Goal: Information Seeking & Learning: Learn about a topic

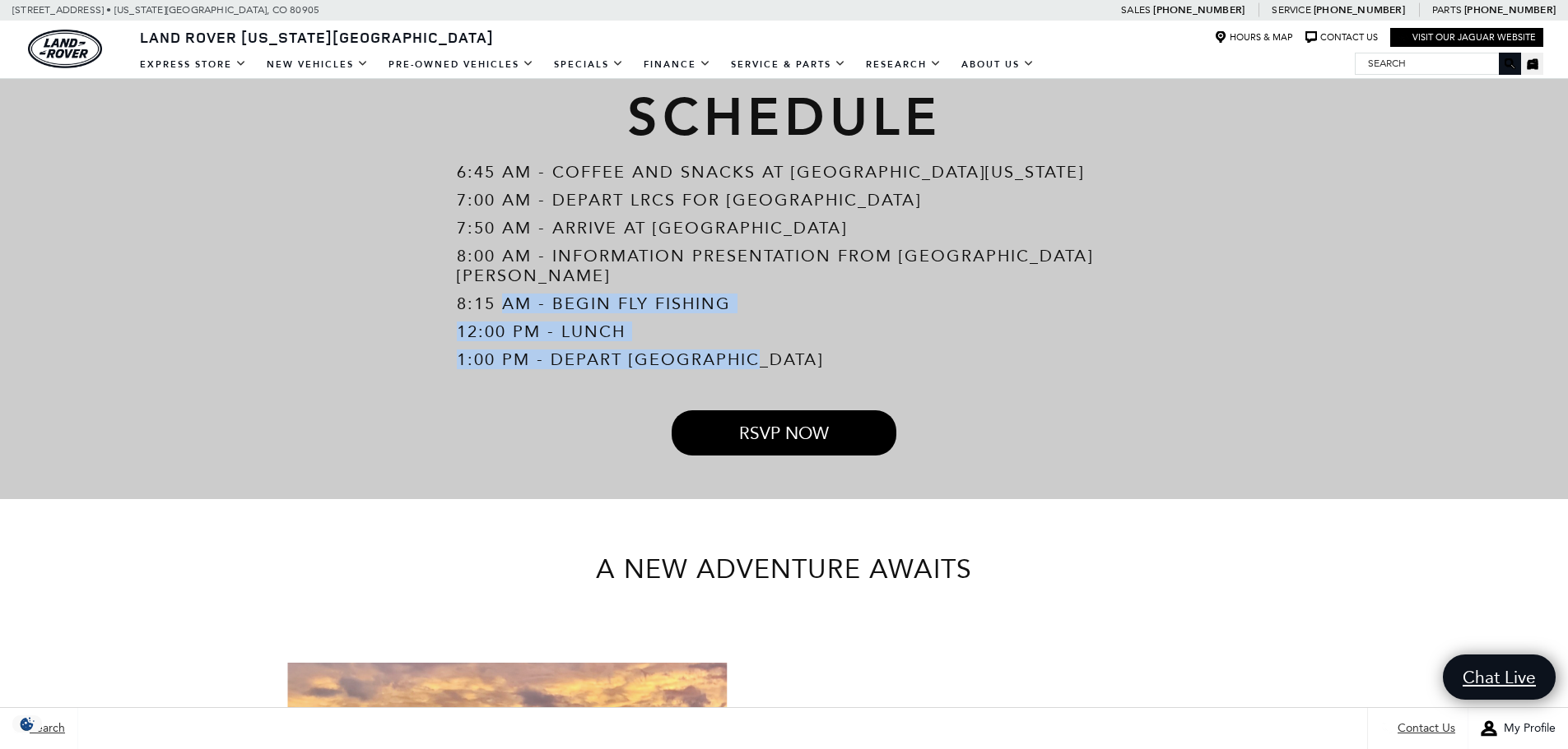
drag, startPoint x: 761, startPoint y: 340, endPoint x: 501, endPoint y: 285, distance: 265.8
click at [501, 289] on div "6:45 AM - Coffee and Snacks at Land [GEOGRAPHIC_DATA][US_STATE] 7:00 AM - Depar…" at bounding box center [784, 266] width 1128 height 207
click at [501, 294] on p "8:15 AM - Begin Fly Fishing" at bounding box center [783, 303] width 654 height 19
drag, startPoint x: 554, startPoint y: 283, endPoint x: 824, endPoint y: 338, distance: 275.5
click at [824, 338] on div "6:45 AM - Coffee and Snacks at Land [GEOGRAPHIC_DATA][US_STATE] 7:00 AM - Depar…" at bounding box center [784, 266] width 1128 height 207
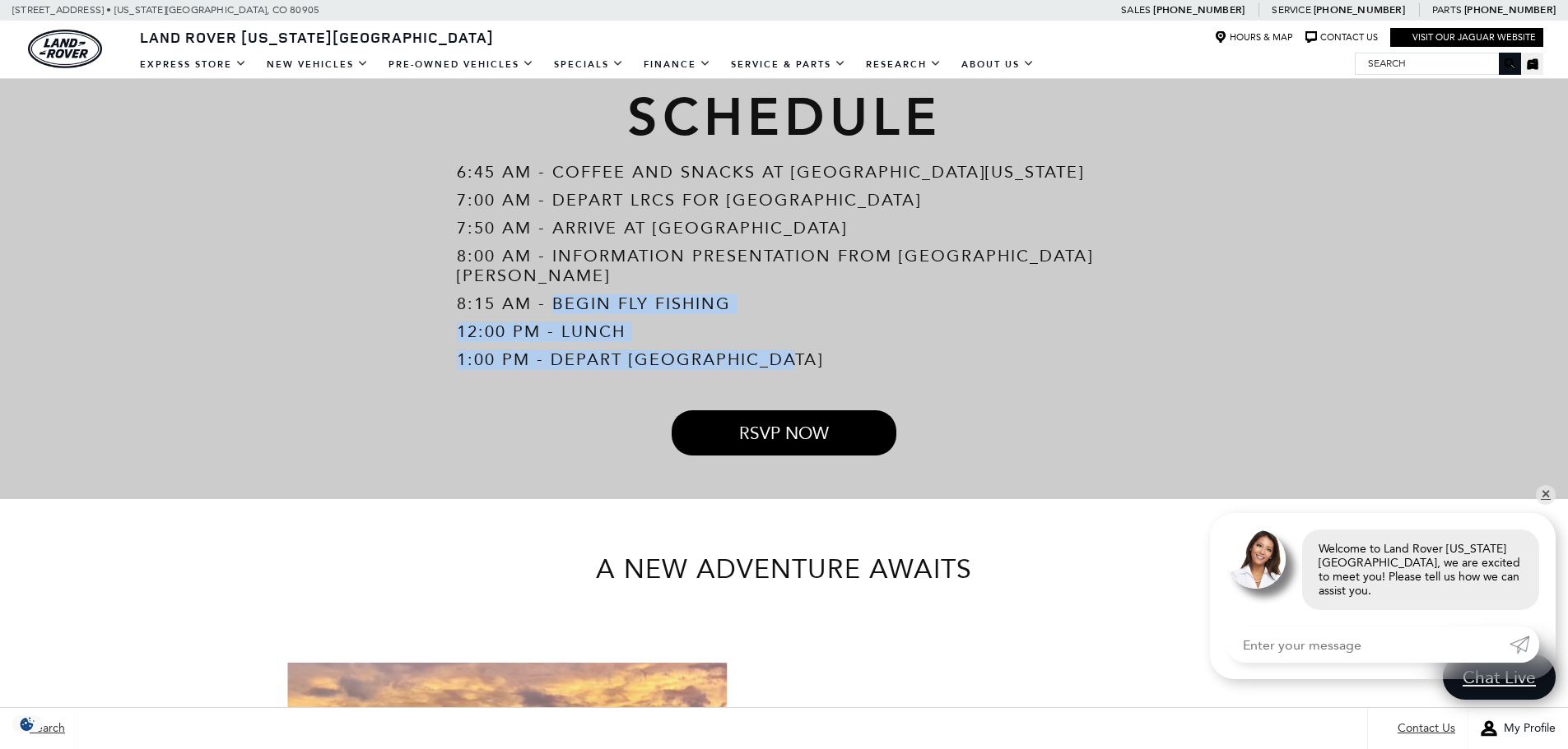
click at [808, 350] on p "1:00 PM - Depart [GEOGRAPHIC_DATA]" at bounding box center [783, 359] width 654 height 19
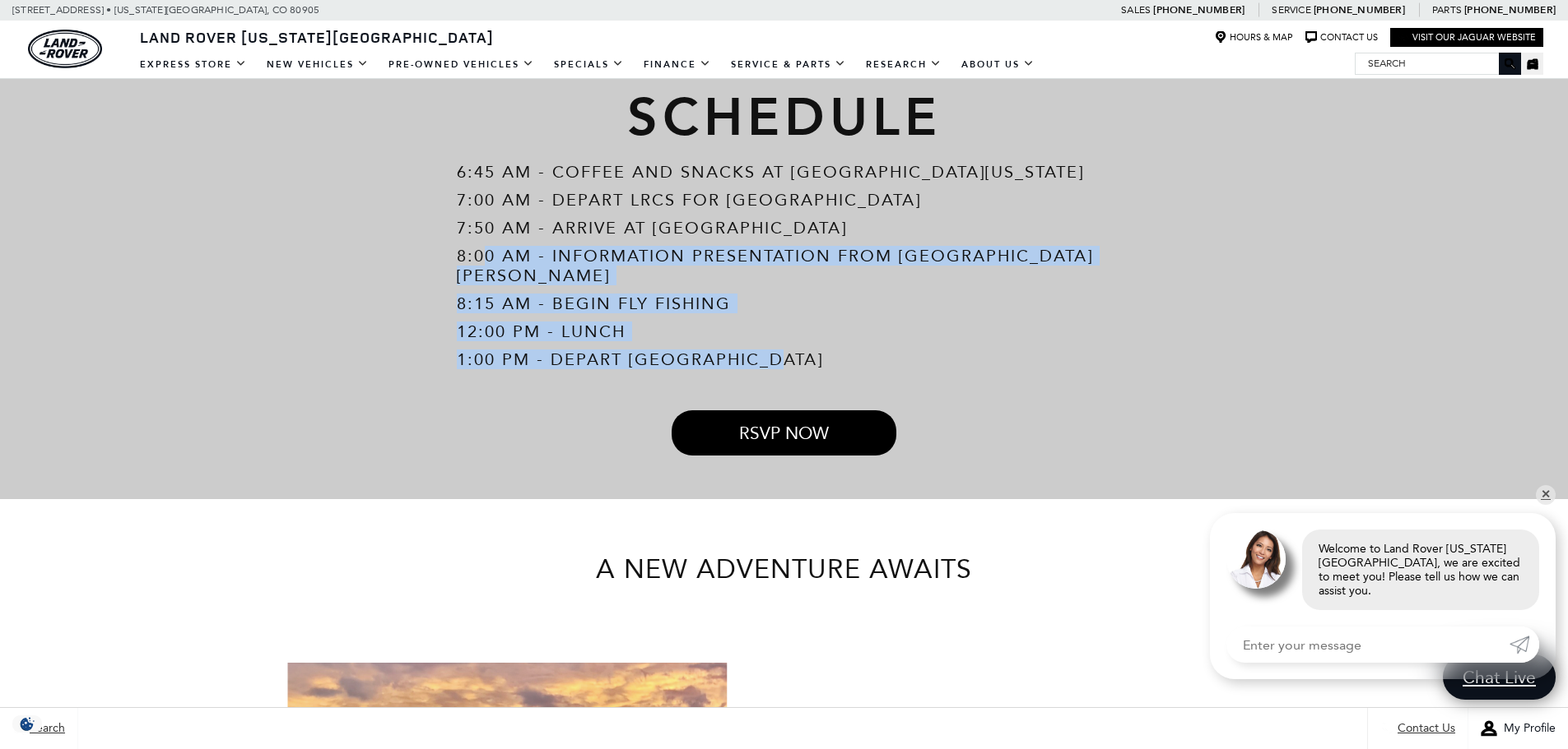
drag, startPoint x: 774, startPoint y: 343, endPoint x: 483, endPoint y: 247, distance: 306.4
click at [483, 247] on div "6:45 AM - Coffee and Snacks at Land [GEOGRAPHIC_DATA][US_STATE] 7:00 AM - Depar…" at bounding box center [784, 266] width 1128 height 207
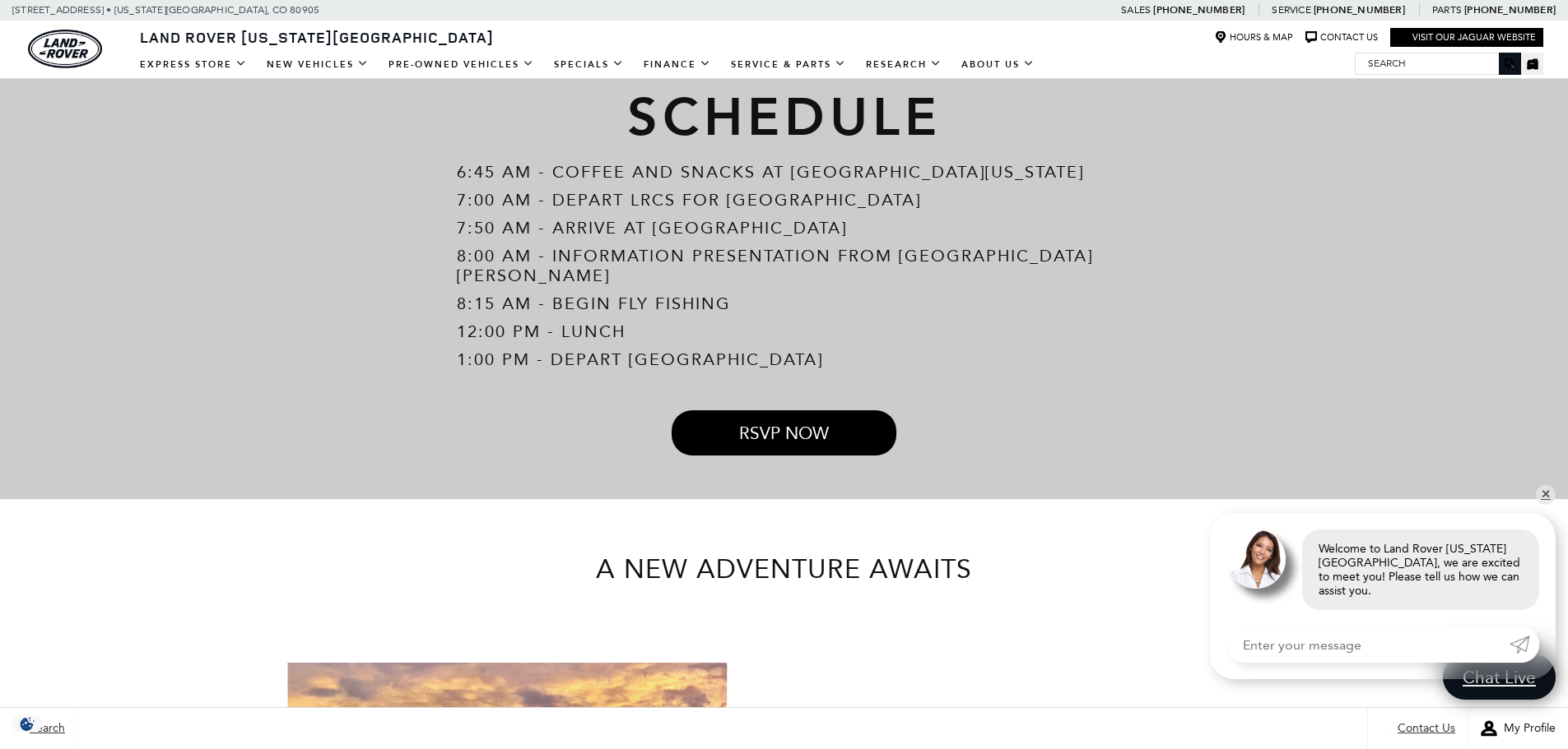
click at [467, 223] on p "7:50 AM - Arrive at [GEOGRAPHIC_DATA]" at bounding box center [783, 227] width 654 height 19
